Goal: Task Accomplishment & Management: Manage account settings

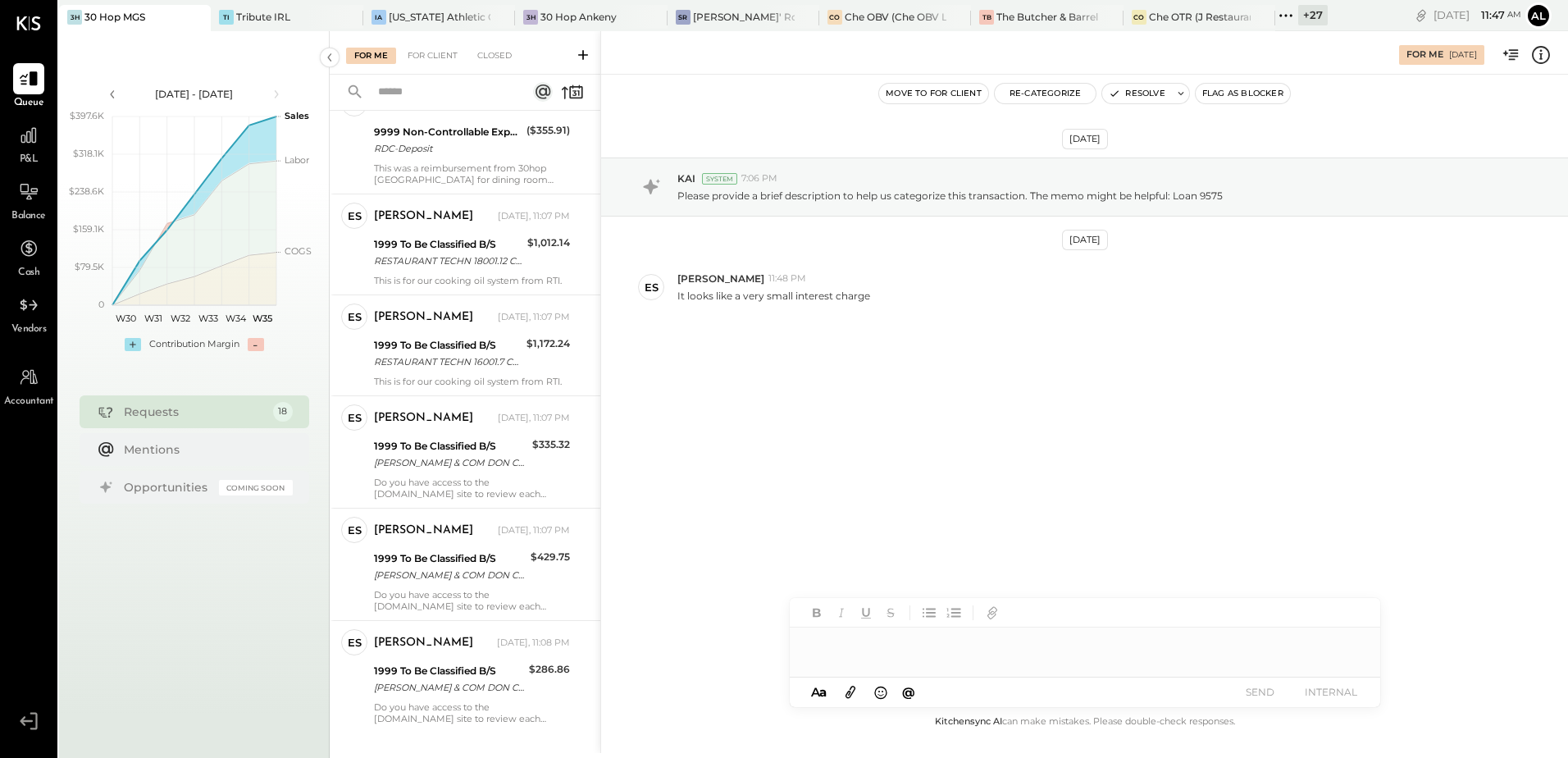
scroll to position [1394, 0]
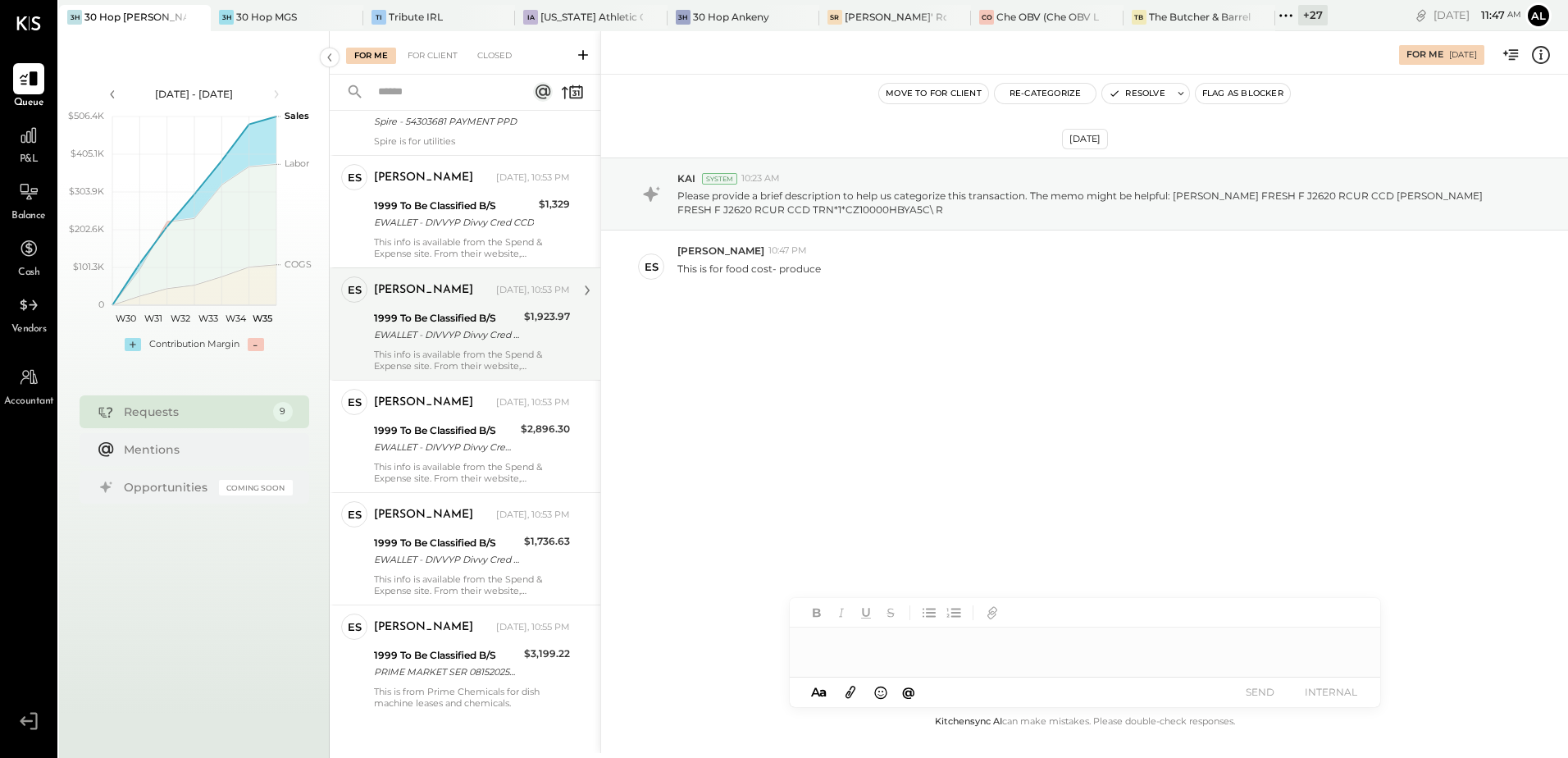
scroll to position [440, 0]
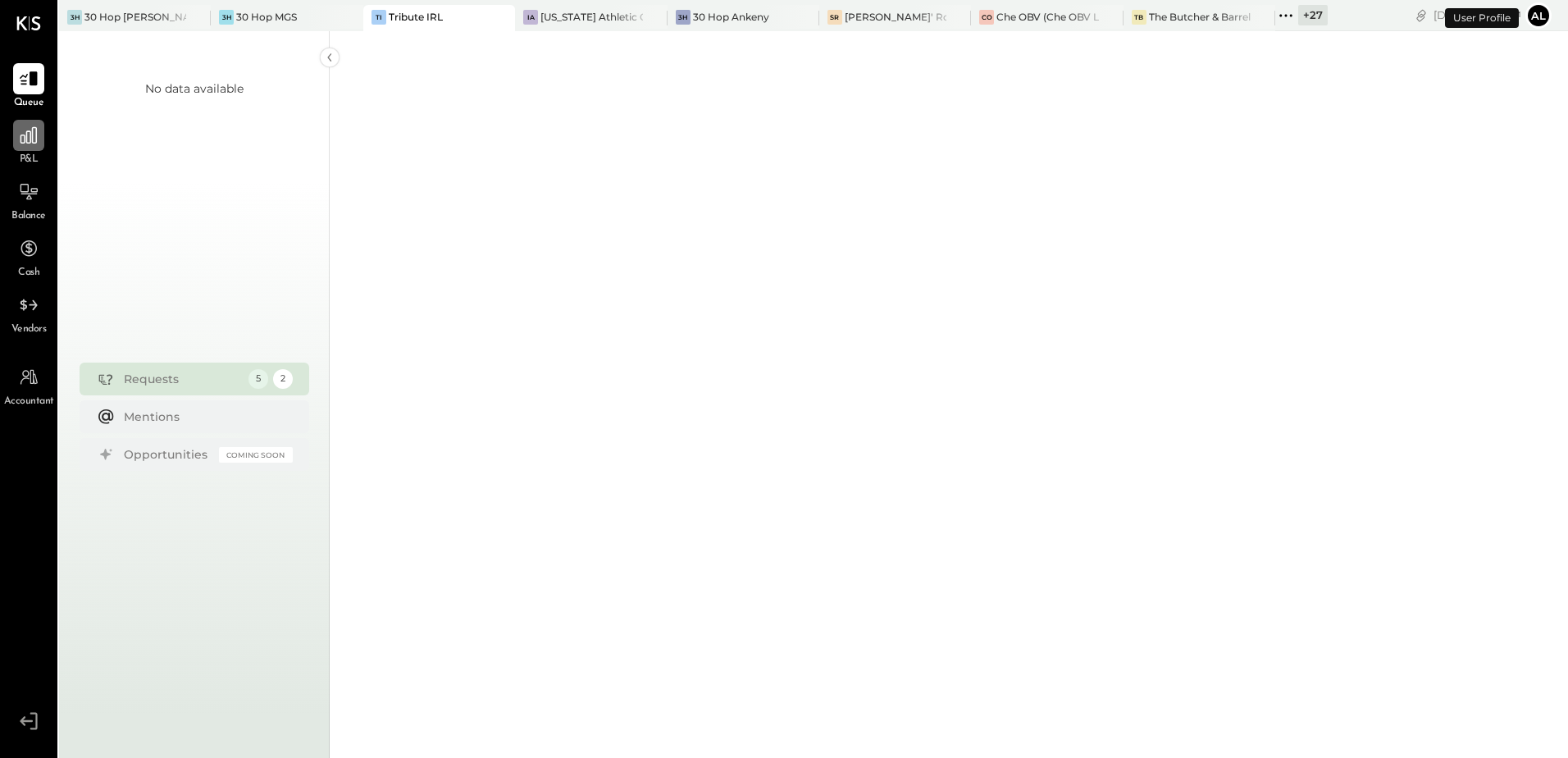
click at [31, 142] on icon at bounding box center [28, 134] width 21 height 21
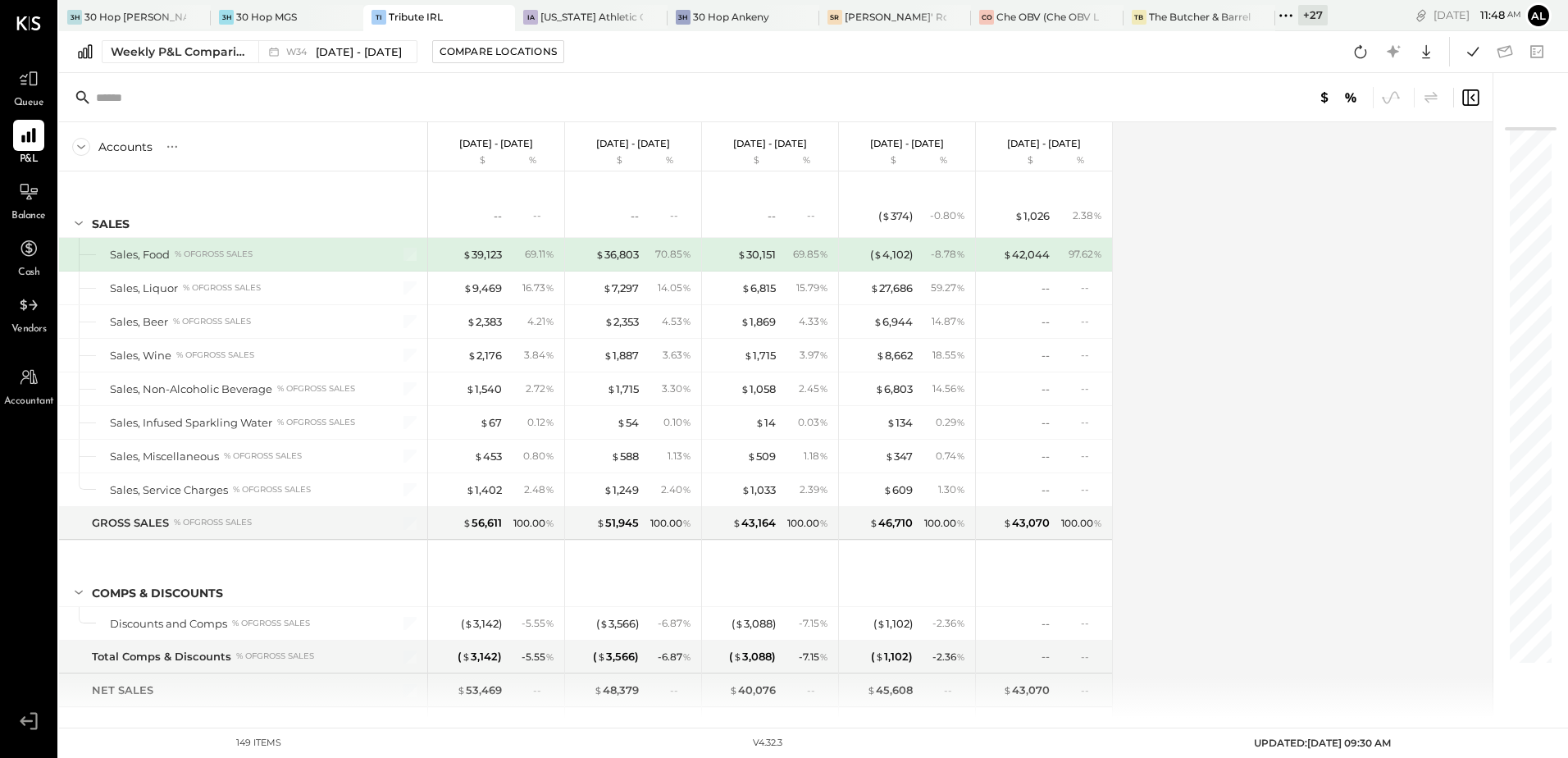
click at [48, 91] on div "Queue" at bounding box center [28, 87] width 48 height 48
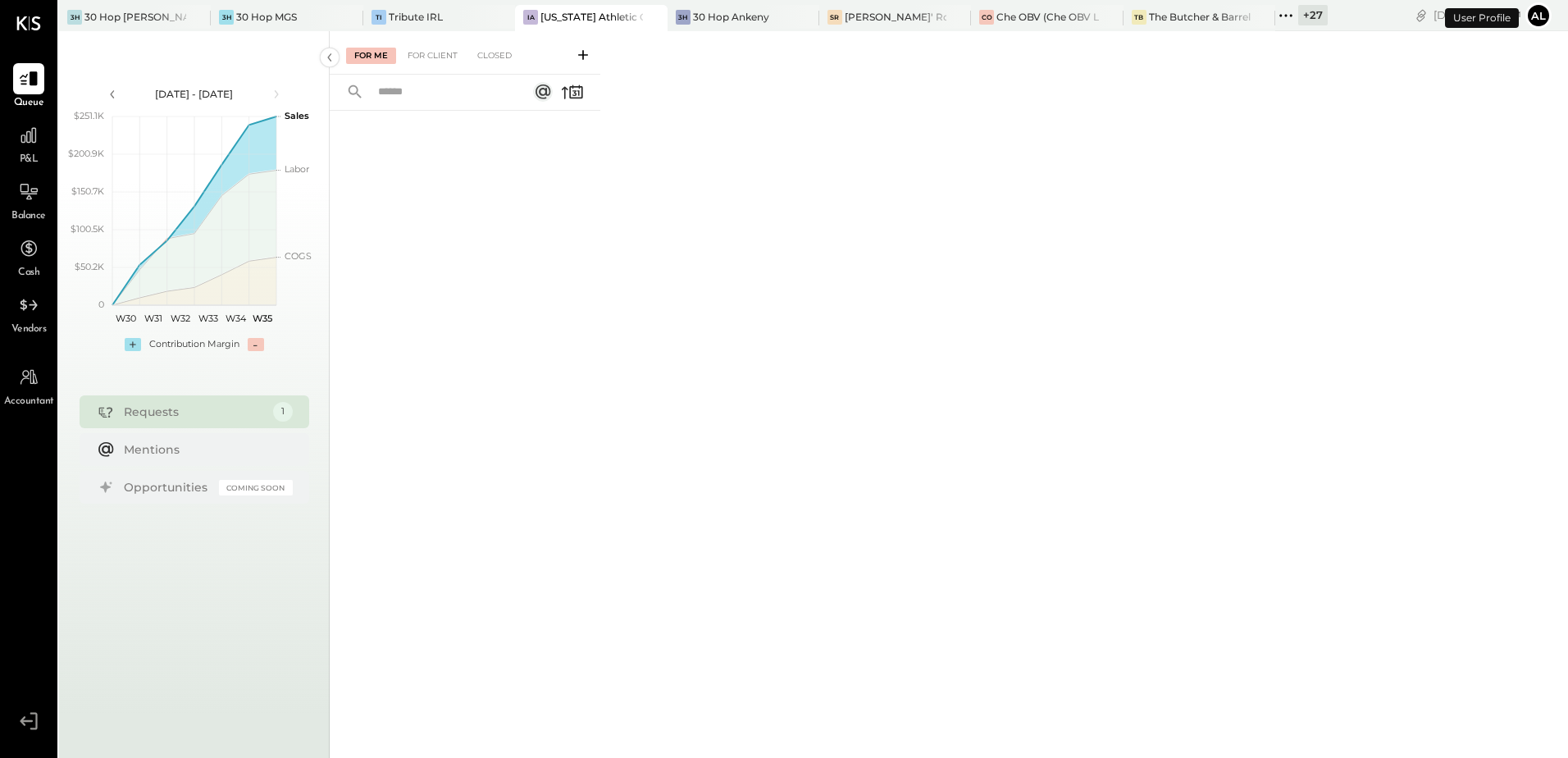
click at [1540, 16] on button "Al" at bounding box center [1538, 16] width 27 height 27
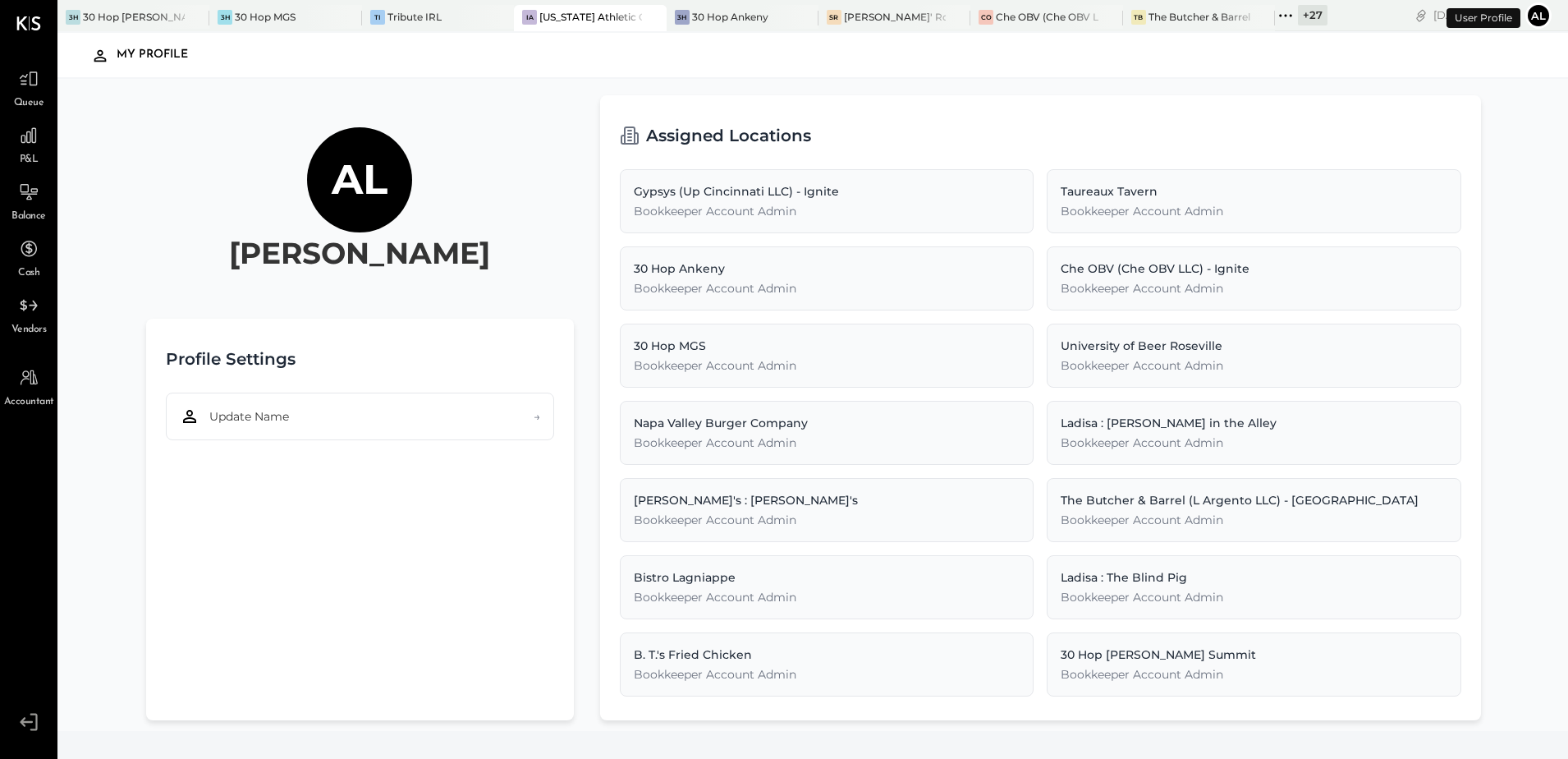
click at [1541, 16] on button "Al" at bounding box center [1538, 16] width 27 height 27
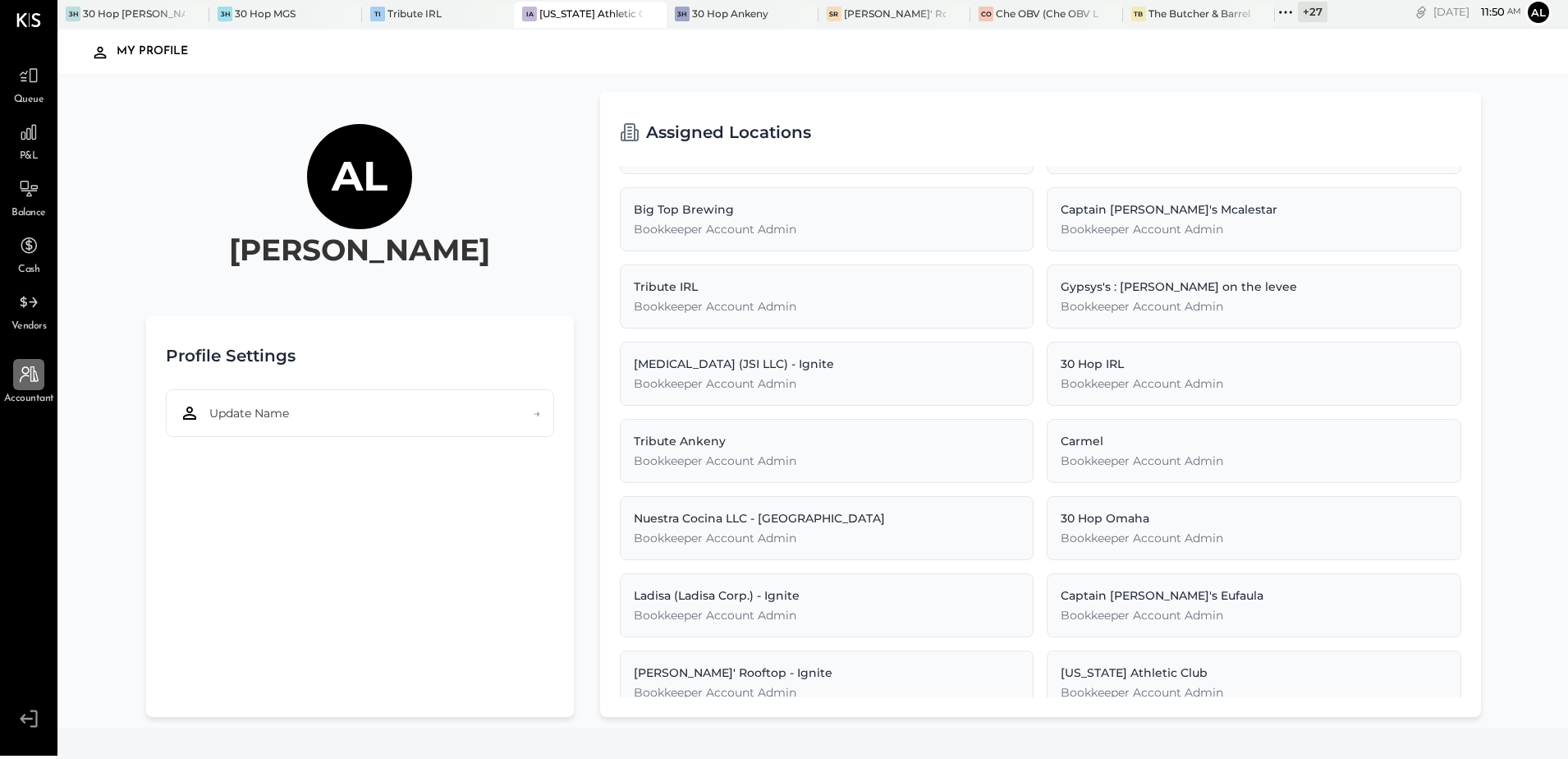
scroll to position [434, 0]
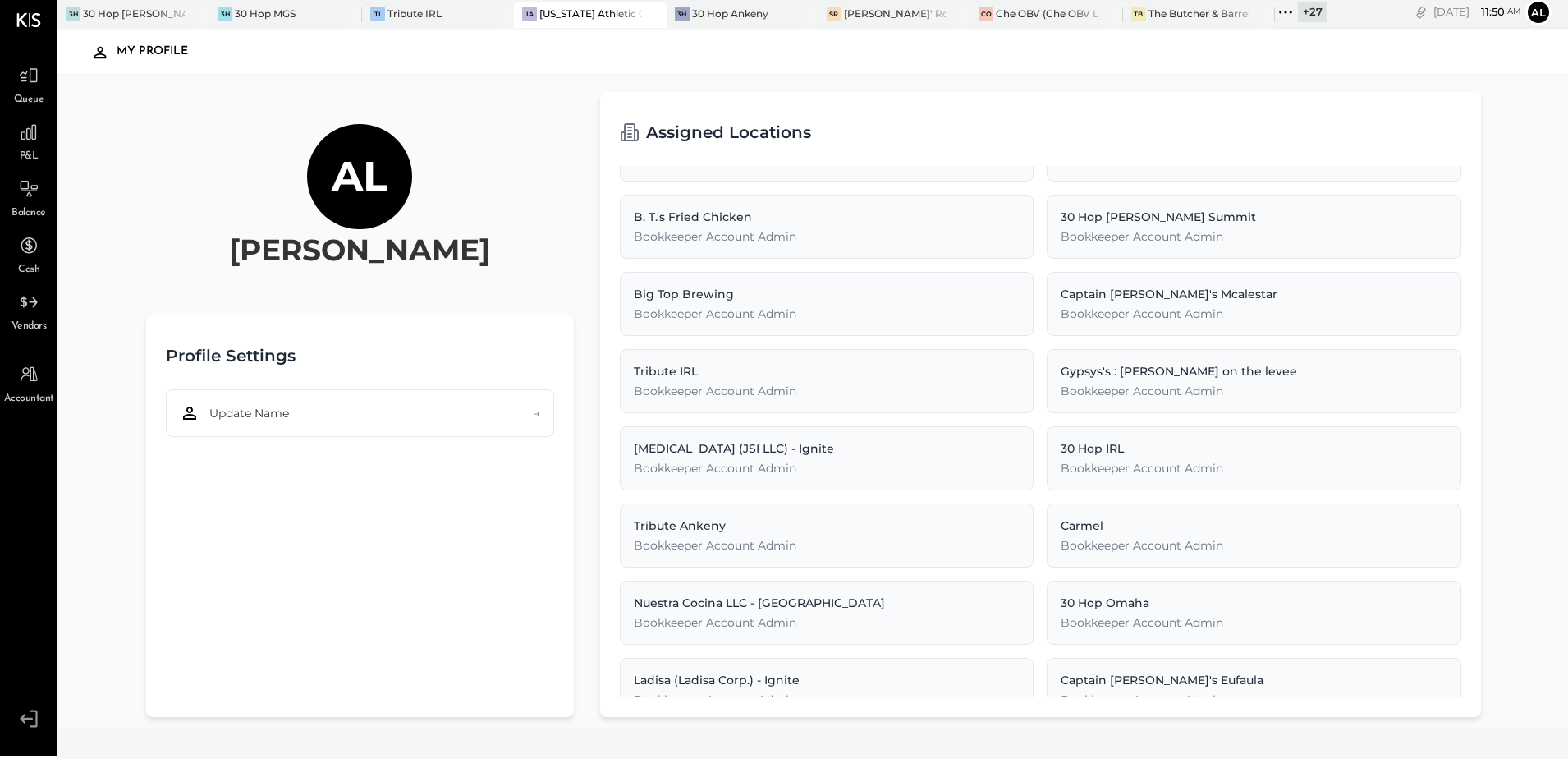
click at [24, 717] on icon at bounding box center [27, 718] width 13 height 10
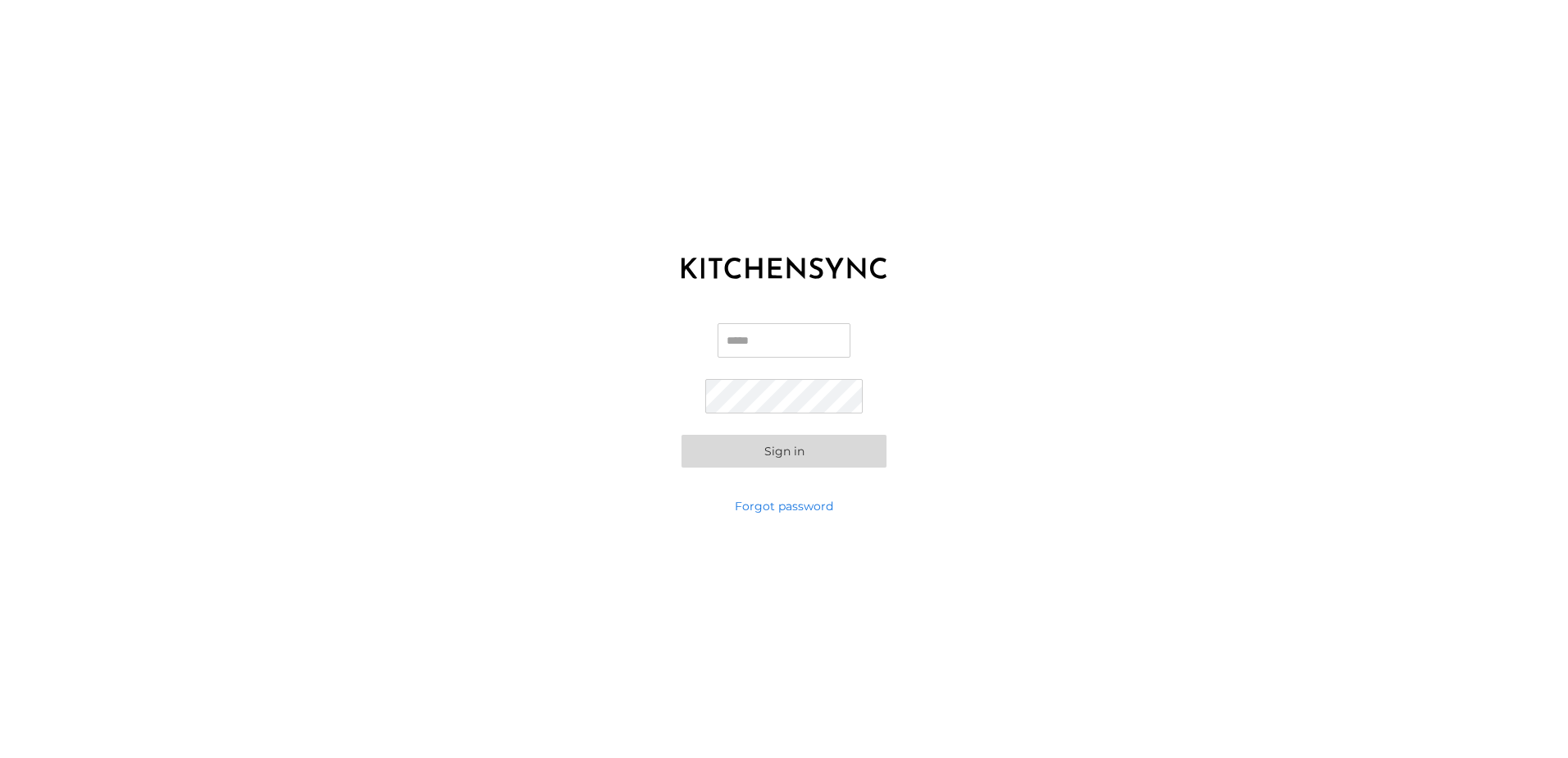
click at [742, 351] on input "Email" at bounding box center [784, 340] width 133 height 35
type input "**********"
click at [743, 456] on button "Sign in" at bounding box center [784, 451] width 205 height 33
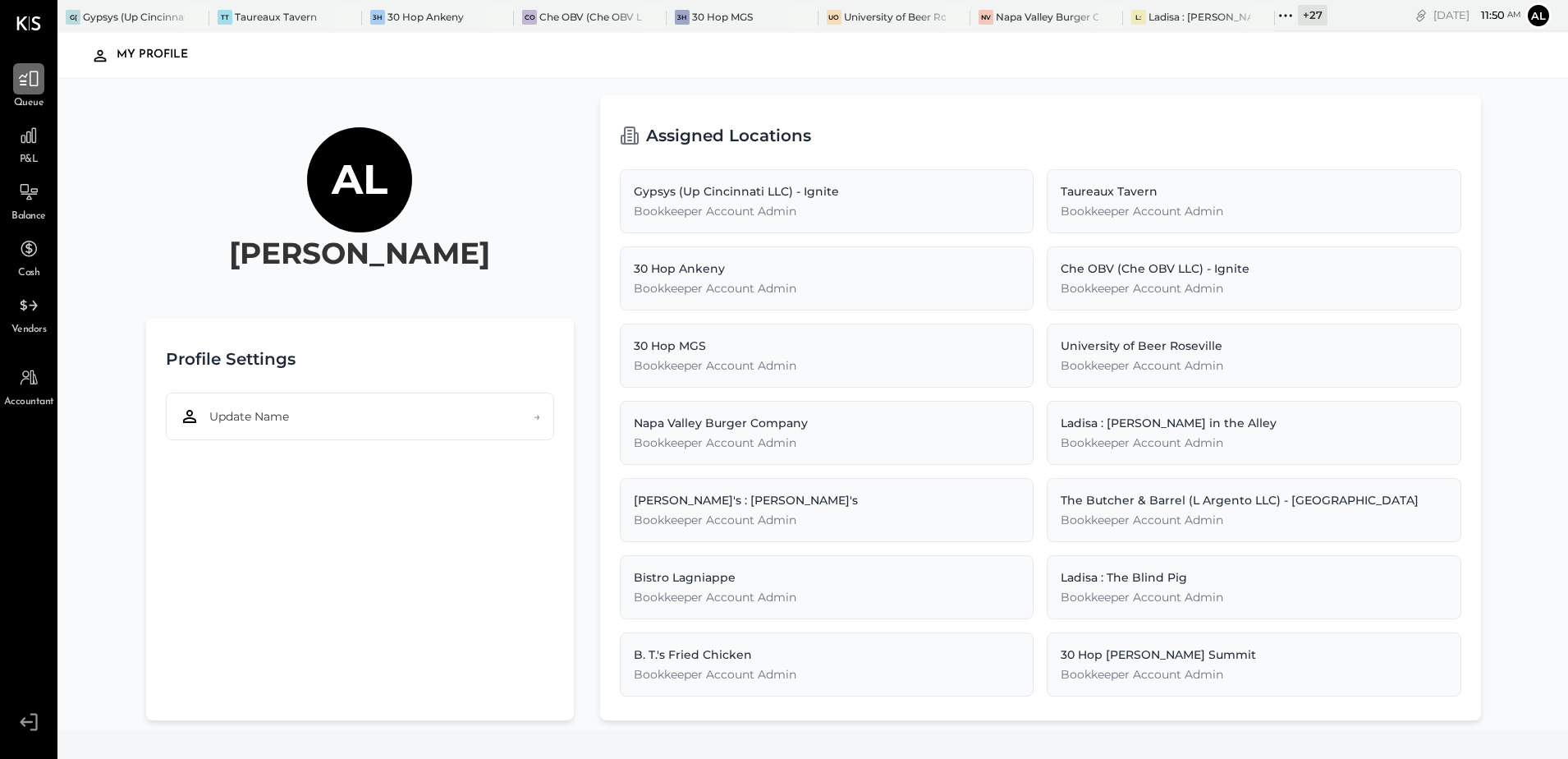
click at [35, 92] on div at bounding box center [28, 79] width 31 height 31
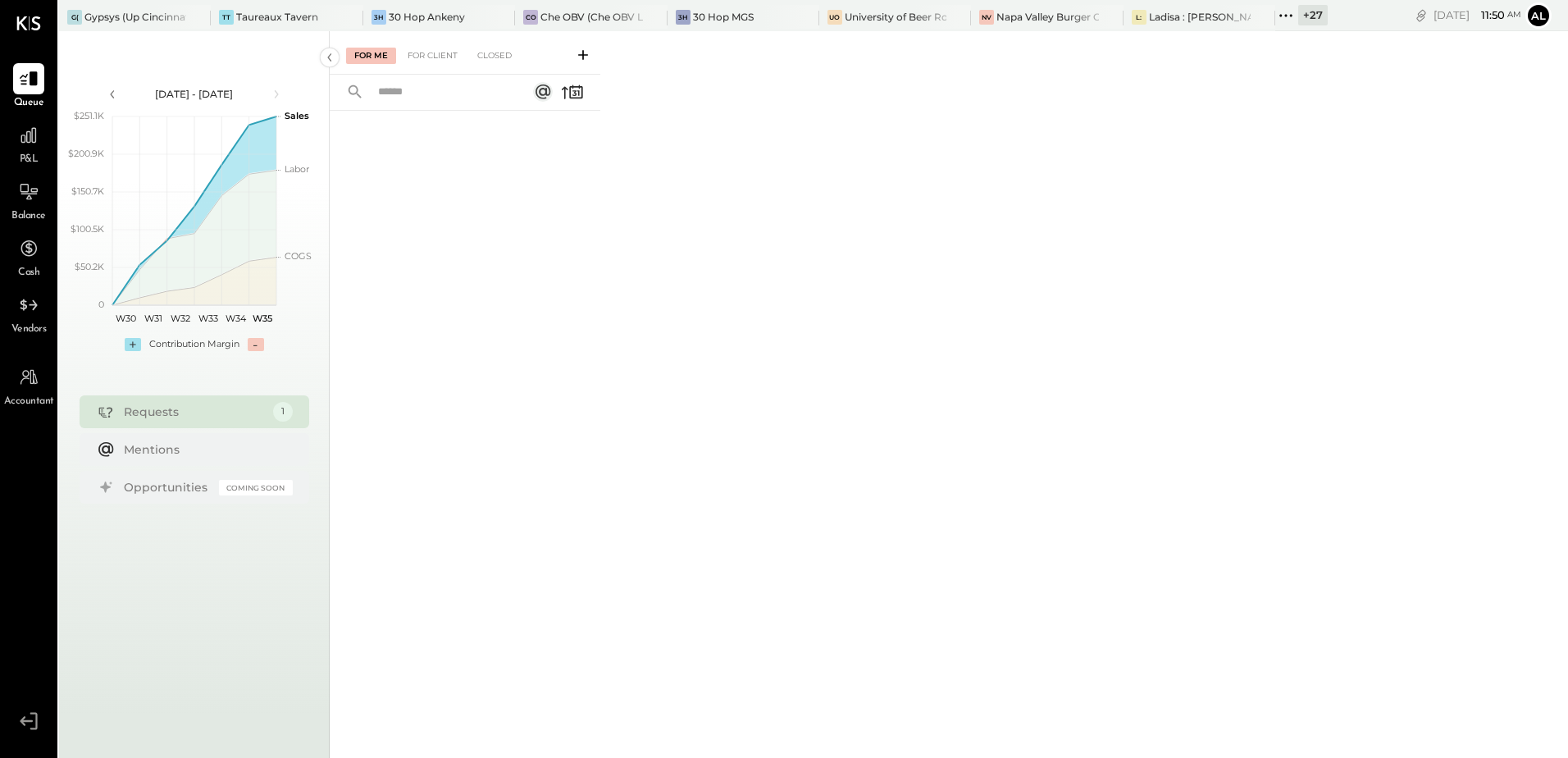
click at [1313, 15] on div "+ 27" at bounding box center [1313, 15] width 29 height 20
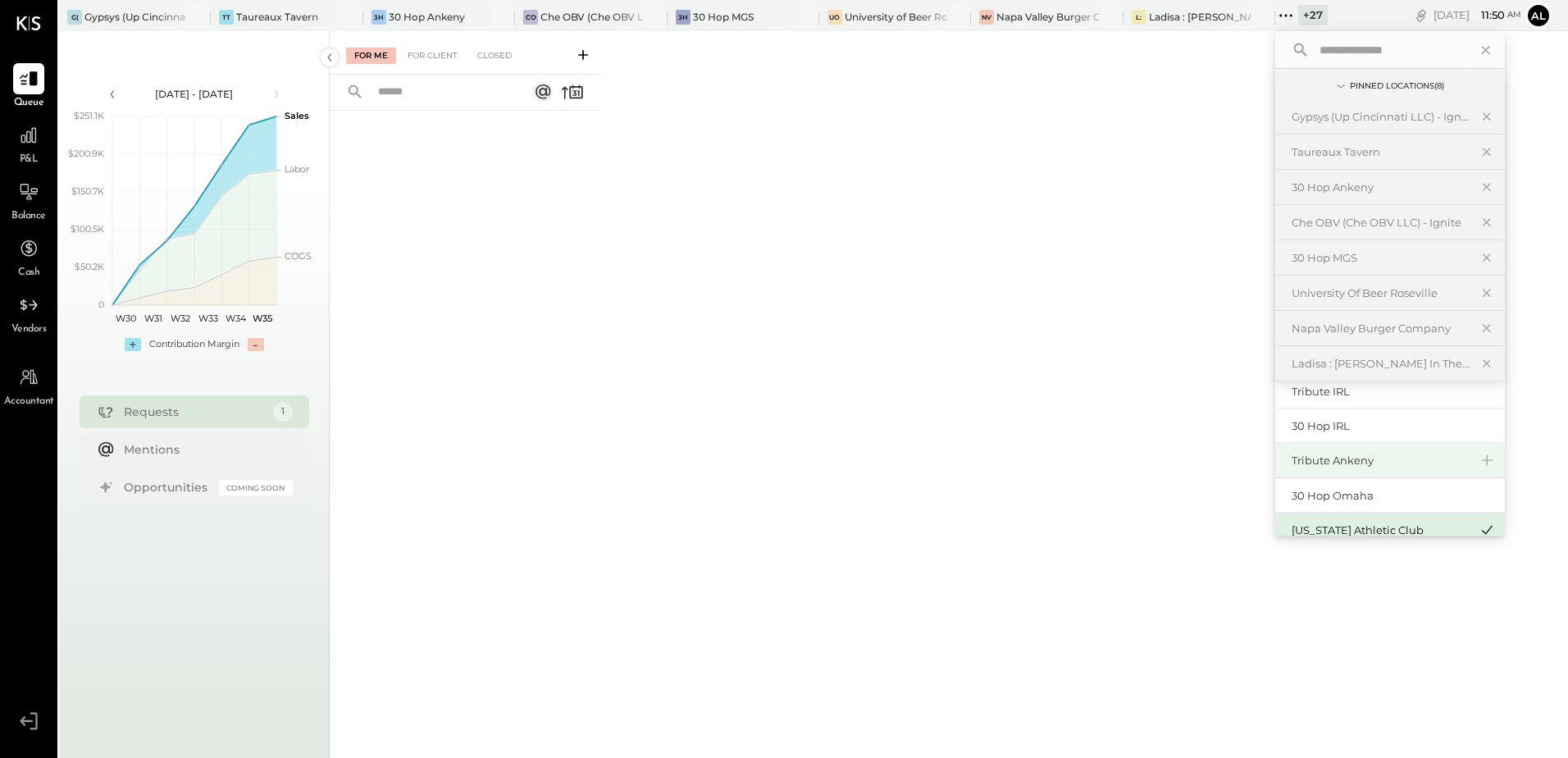
scroll to position [571, 0]
click at [1310, 464] on div "Tribute IRL" at bounding box center [1390, 474] width 229 height 36
click at [1300, 469] on div "Tribute IRL" at bounding box center [1381, 473] width 177 height 16
